Goal: Task Accomplishment & Management: Complete application form

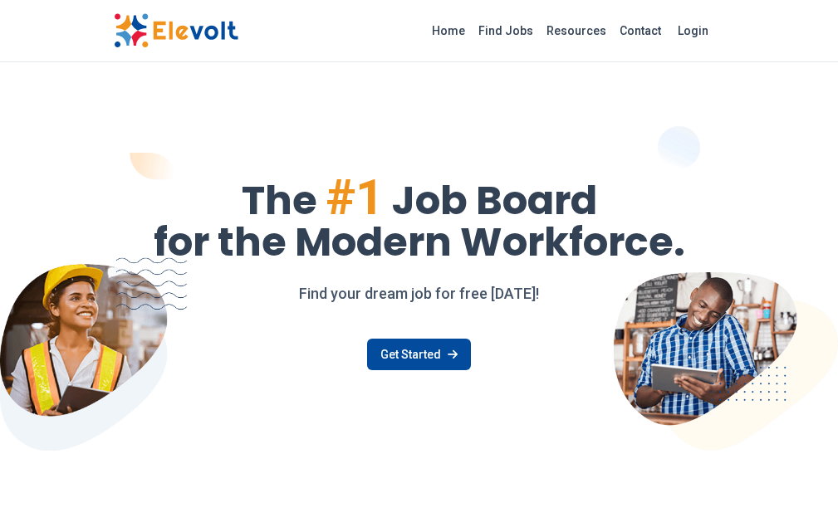
click at [540, 26] on link "Find Jobs" at bounding box center [506, 30] width 68 height 27
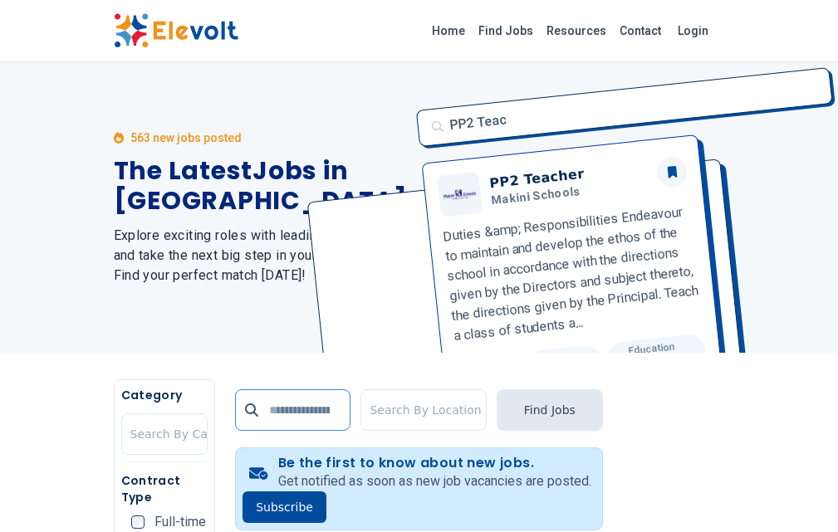
click at [235, 415] on input "text" at bounding box center [292, 411] width 115 height 42
type input "**********"
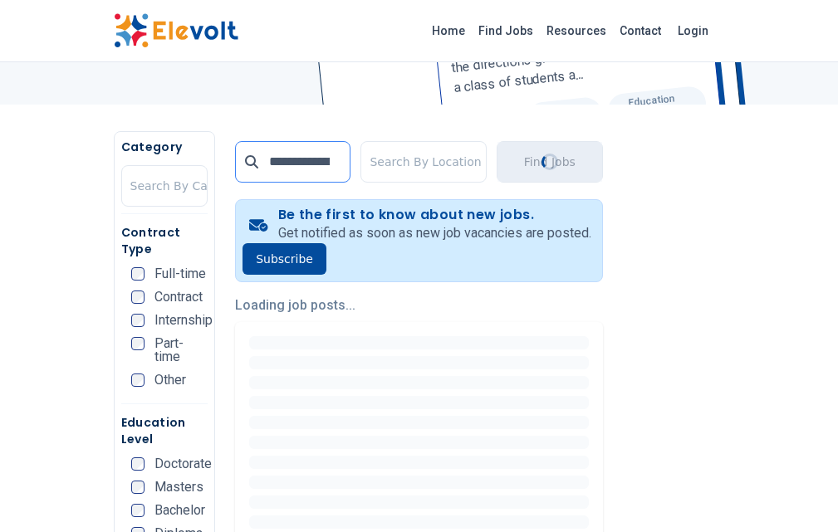
scroll to position [249, 0]
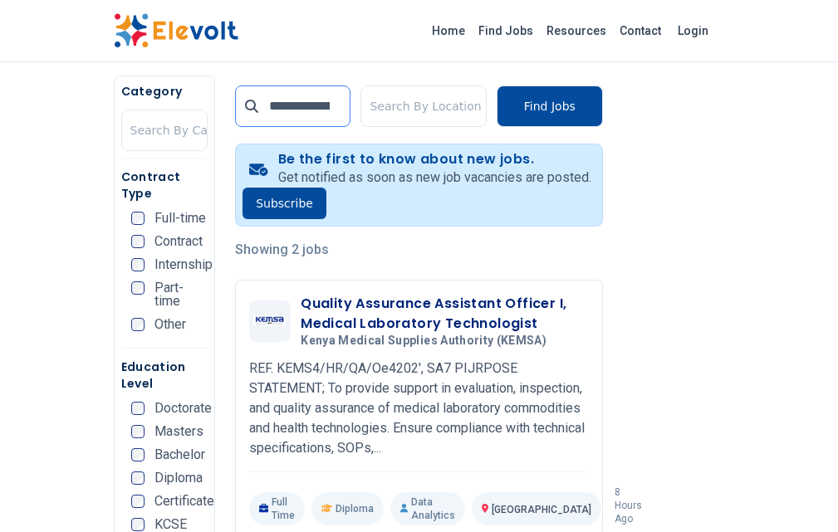
scroll to position [332, 0]
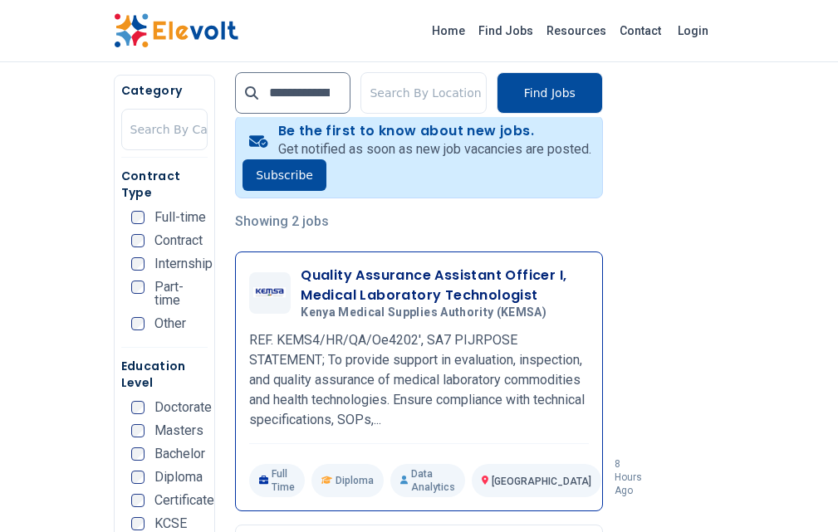
click at [301, 266] on h3 "Quality Assurance Assistant Officer I, Medical Laboratory Technologist" at bounding box center [445, 286] width 288 height 40
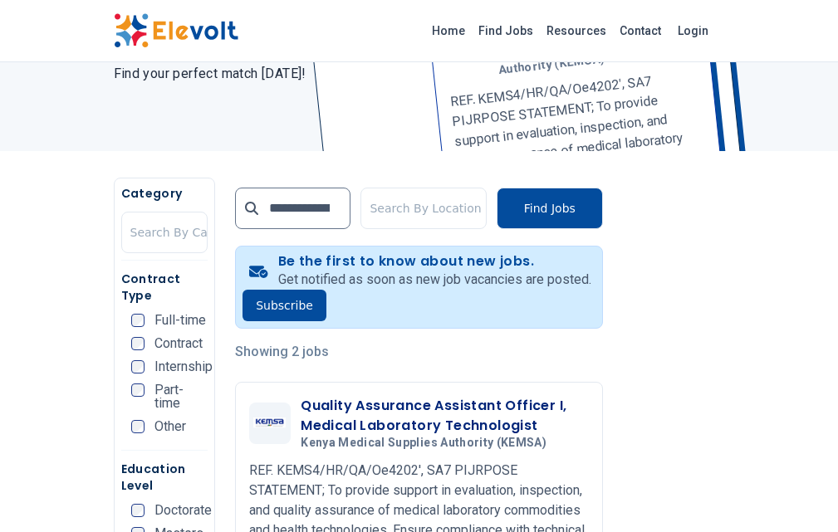
scroll to position [166, 0]
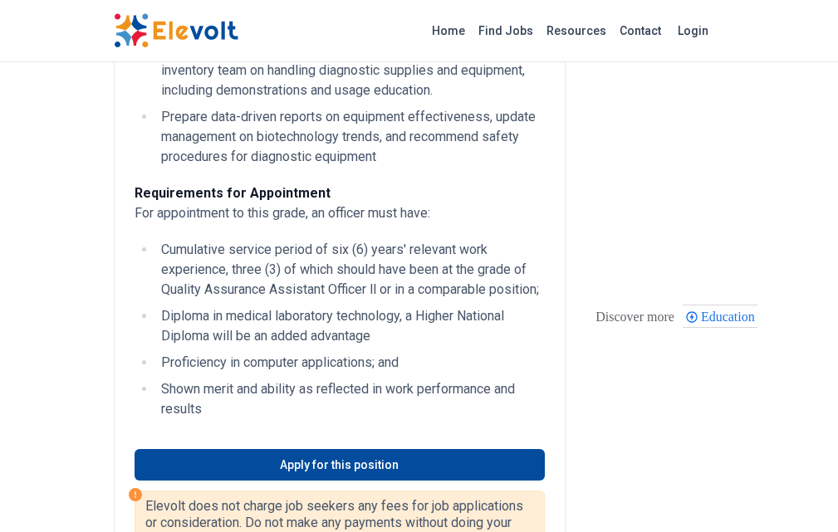
scroll to position [914, 0]
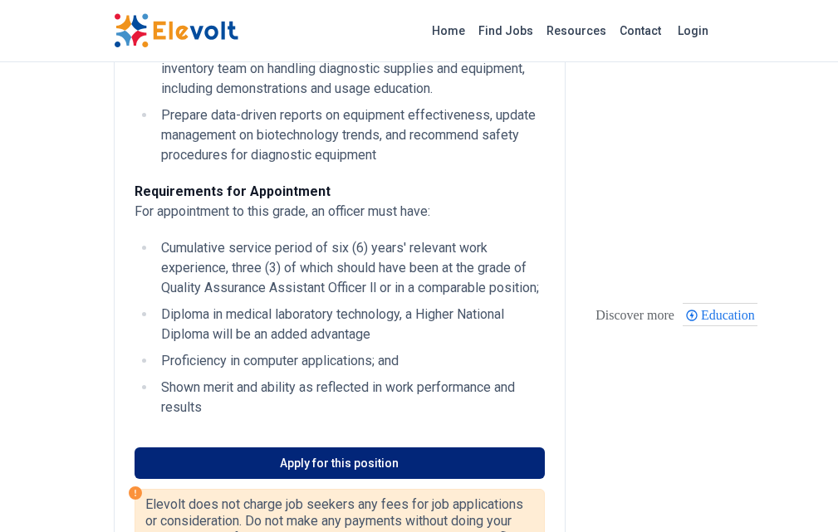
click at [297, 448] on link "Apply for this position" at bounding box center [340, 464] width 410 height 32
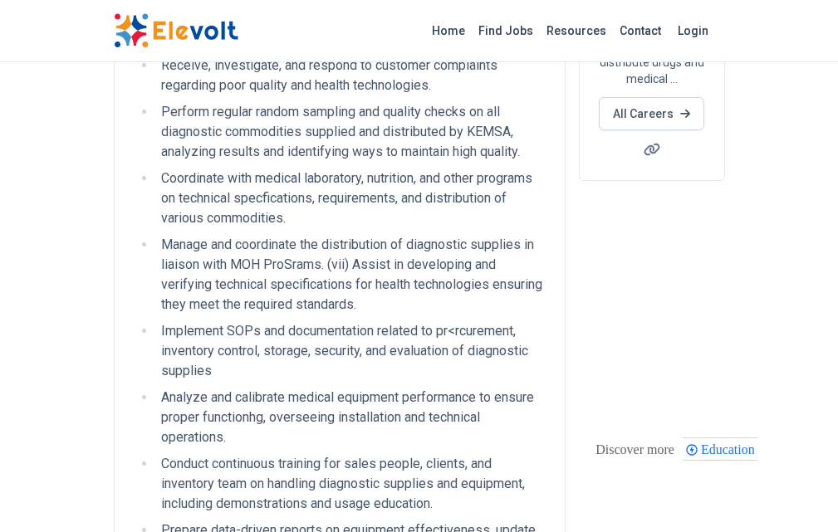
scroll to position [0, 0]
